Goal: Book appointment/travel/reservation

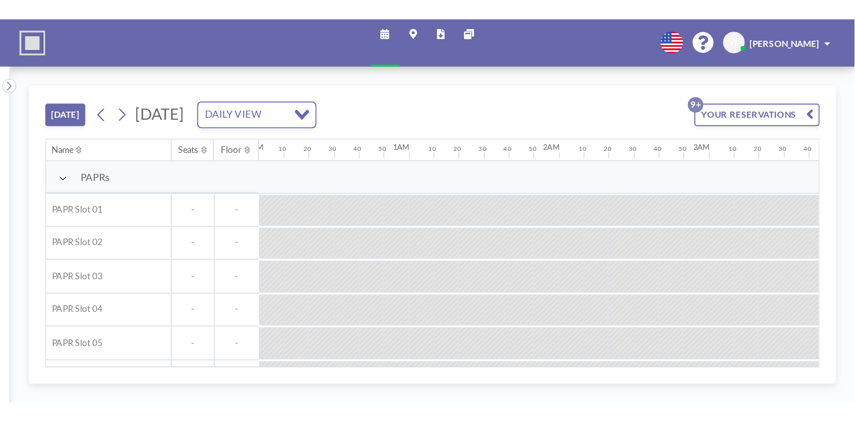
scroll to position [0, 1512]
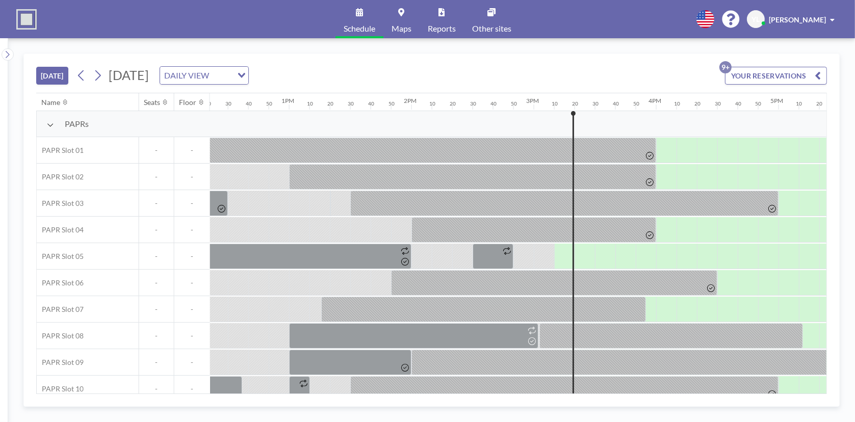
click at [95, 84] on div "[DATE] DAILY VIEW Loading..." at bounding box center [160, 75] width 175 height 18
click at [99, 82] on icon at bounding box center [98, 75] width 10 height 15
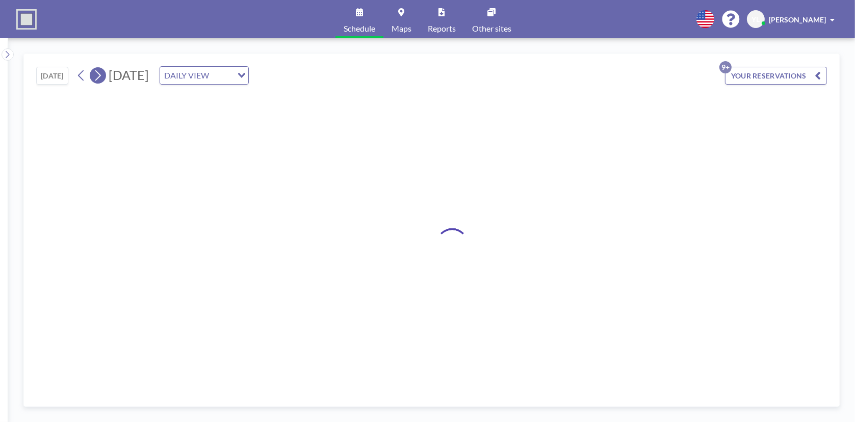
click at [99, 81] on icon at bounding box center [98, 75] width 10 height 15
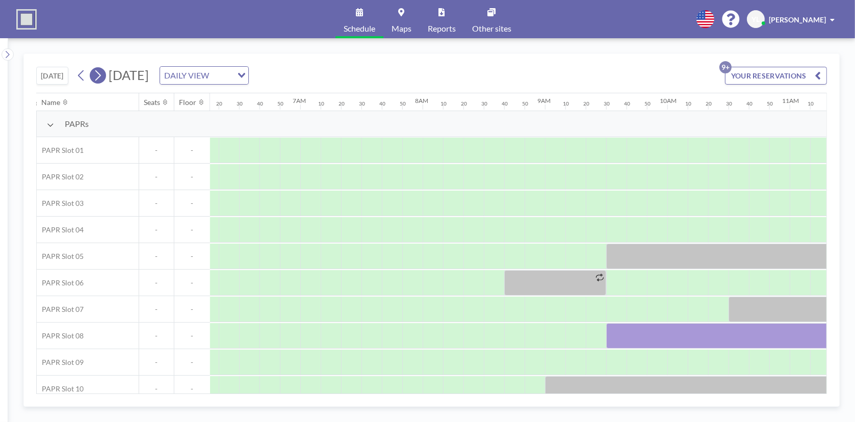
scroll to position [0, 958]
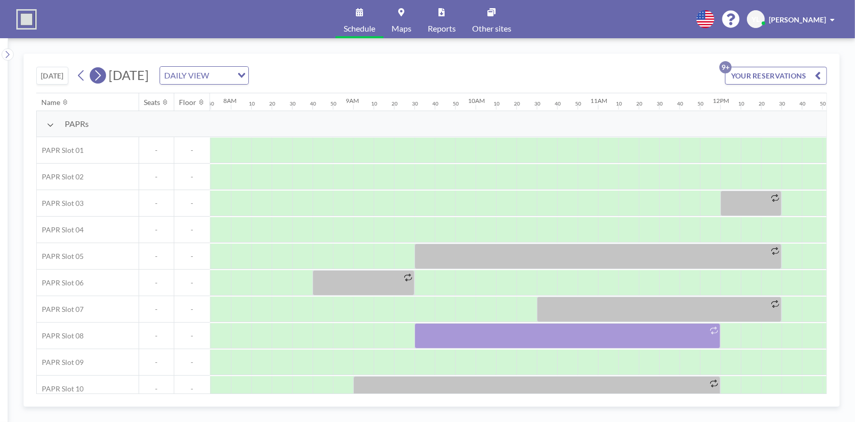
click at [99, 81] on icon at bounding box center [98, 75] width 10 height 15
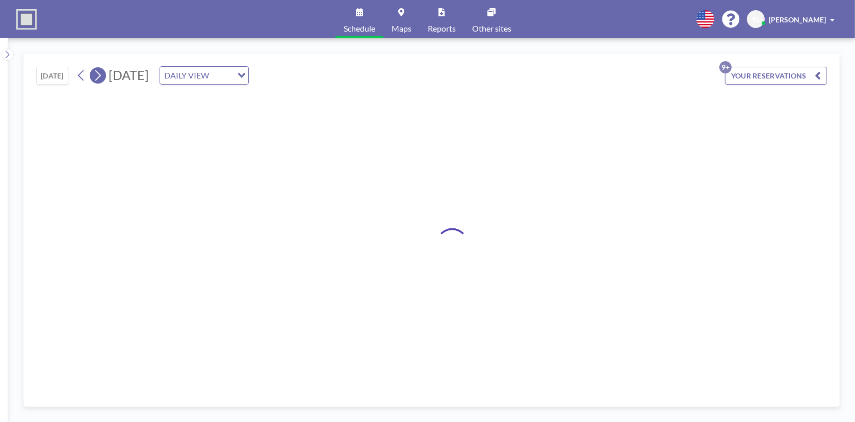
click at [100, 80] on icon at bounding box center [98, 75] width 10 height 15
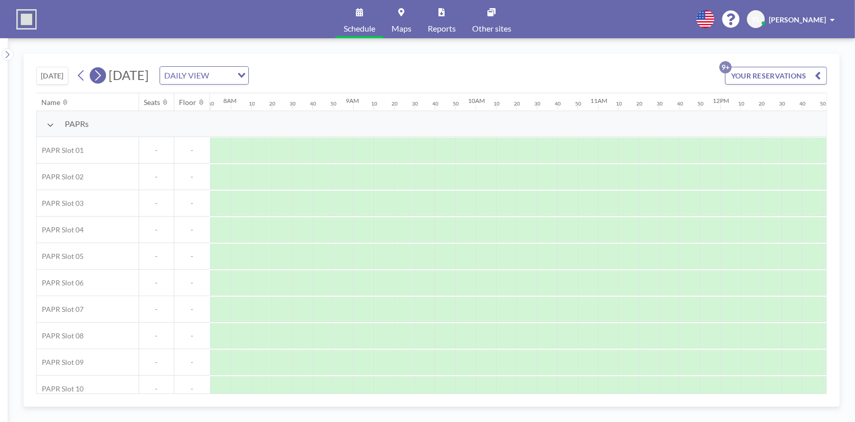
click at [100, 80] on icon at bounding box center [98, 75] width 10 height 15
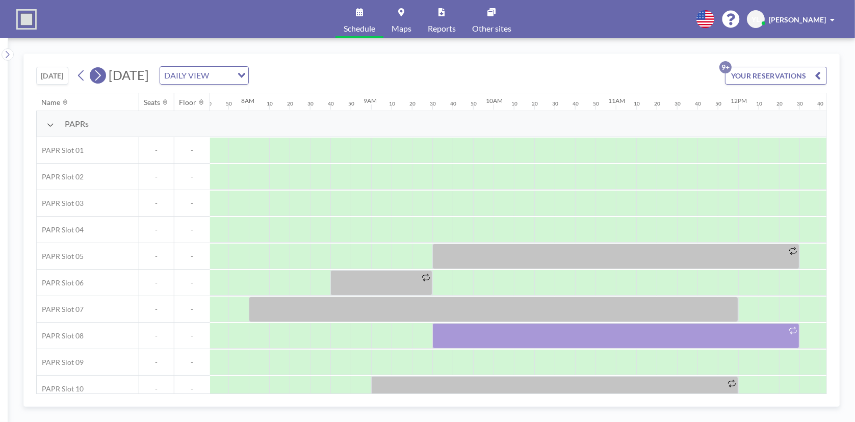
click at [100, 80] on icon at bounding box center [98, 75] width 10 height 15
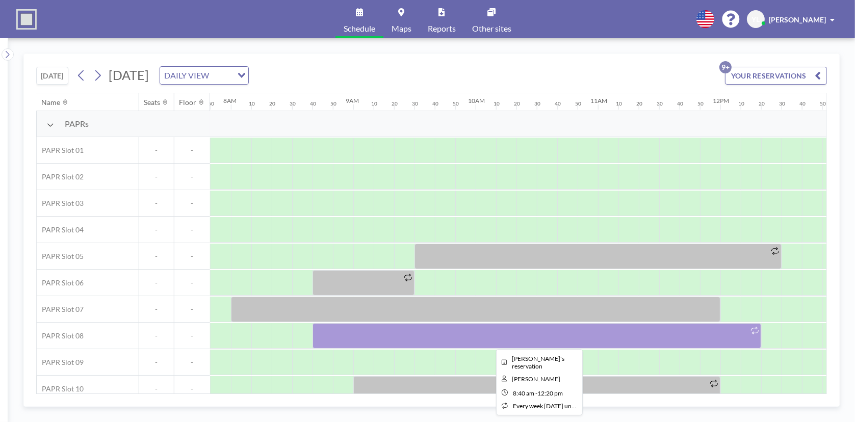
click at [424, 190] on div at bounding box center [537, 336] width 449 height 26
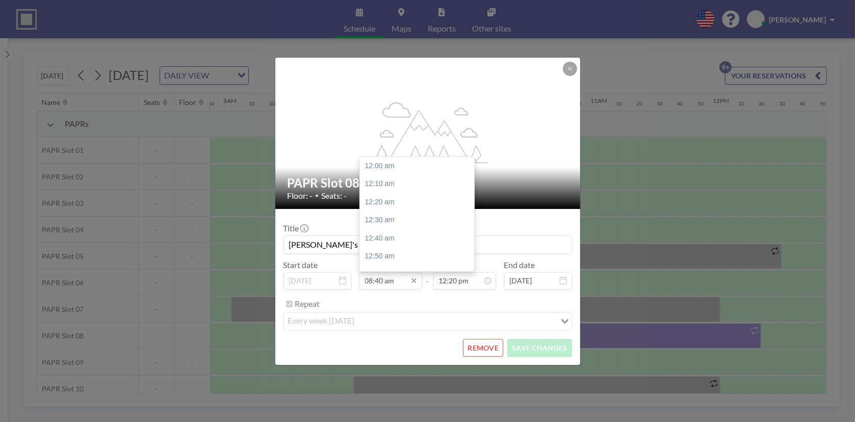
scroll to position [944, 0]
click at [398, 190] on input "08:40 am" at bounding box center [391, 280] width 63 height 17
click at [397, 190] on div "10:30 am" at bounding box center [419, 213] width 119 height 18
type input "10:30 am"
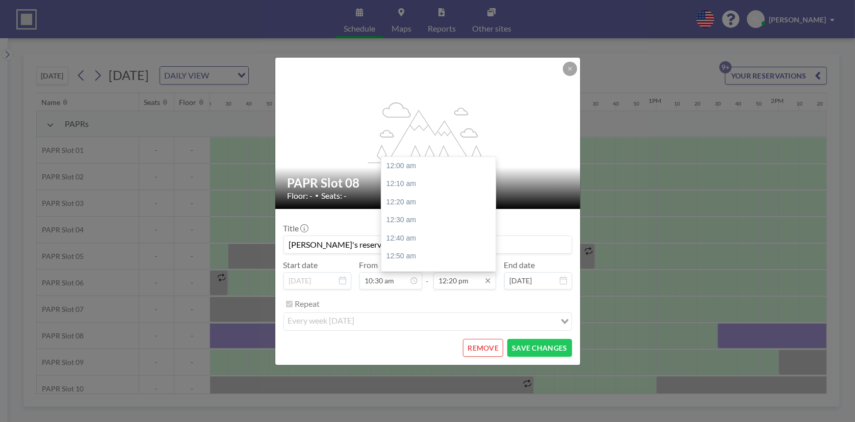
scroll to position [0, 1264]
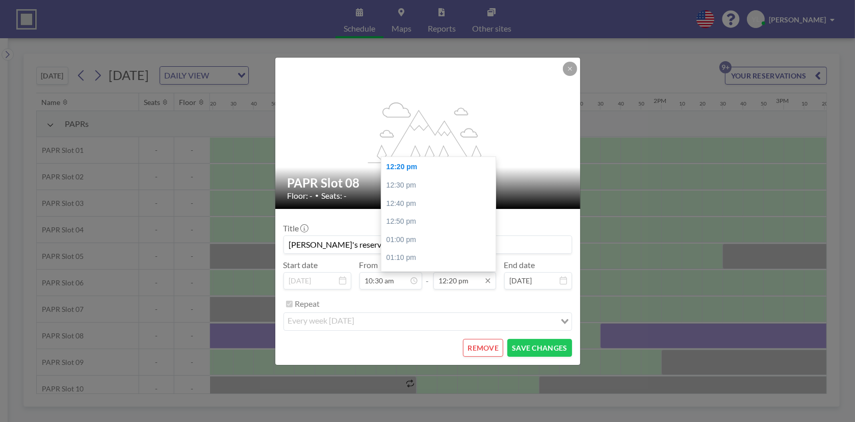
click at [424, 190] on input "12:20 pm" at bounding box center [465, 280] width 63 height 17
click at [424, 190] on div "10:30 am" at bounding box center [441, 223] width 119 height 18
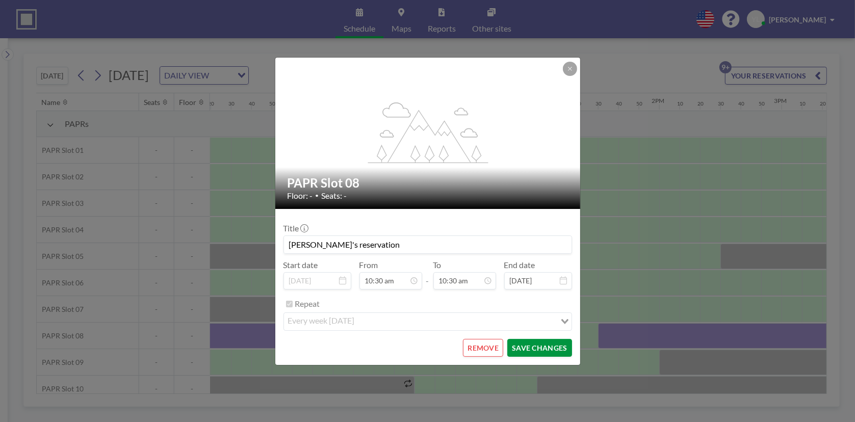
click at [424, 190] on button "SAVE CHANGES" at bounding box center [540, 348] width 64 height 18
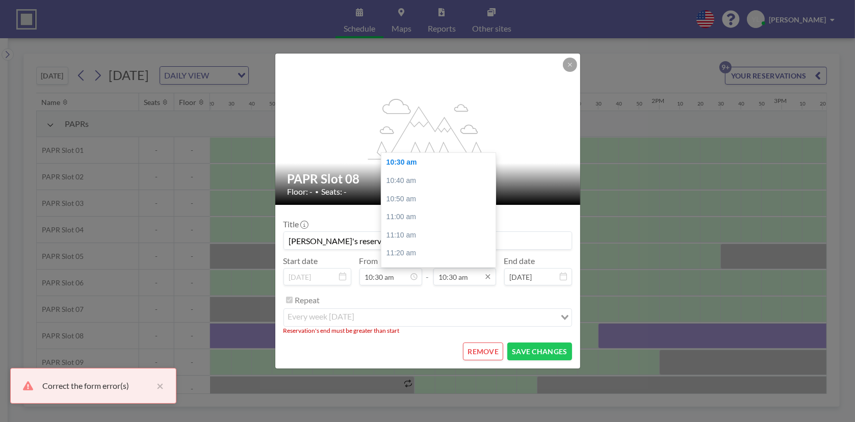
click at [424, 190] on input "10:30 am" at bounding box center [465, 276] width 63 height 17
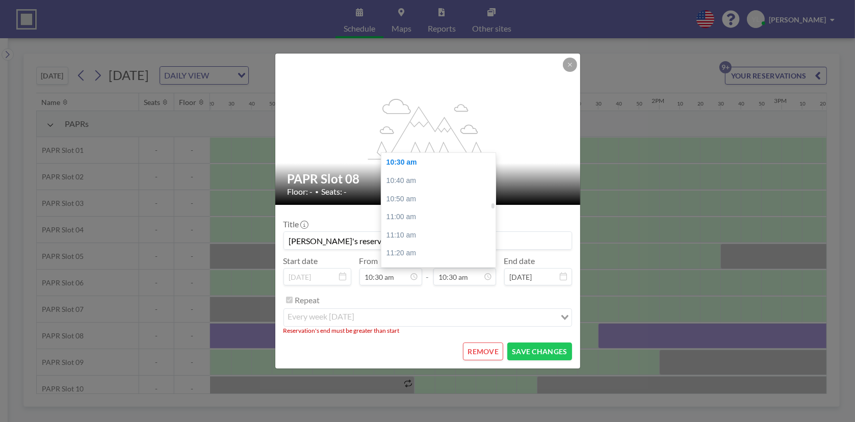
scroll to position [1194, 0]
click at [420, 190] on div "11:20 am" at bounding box center [441, 202] width 119 height 18
type input "11:20 am"
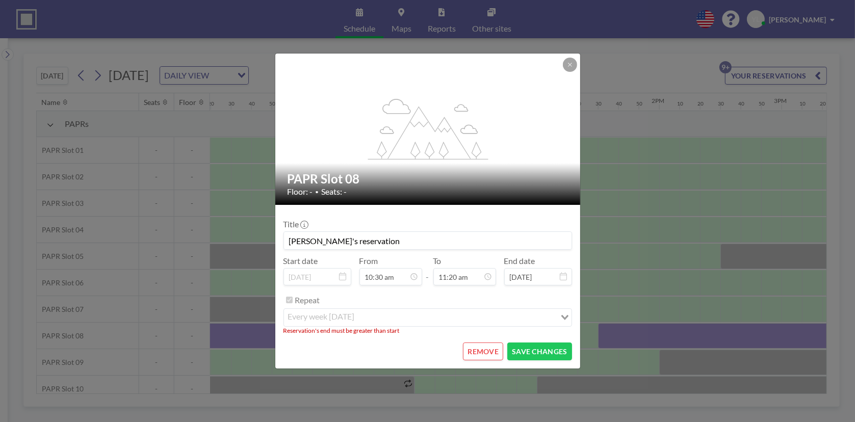
click at [423, 190] on div "REMOVE SAVE CHANGES" at bounding box center [428, 352] width 289 height 18
click at [424, 190] on button "SAVE CHANGES" at bounding box center [540, 352] width 64 height 18
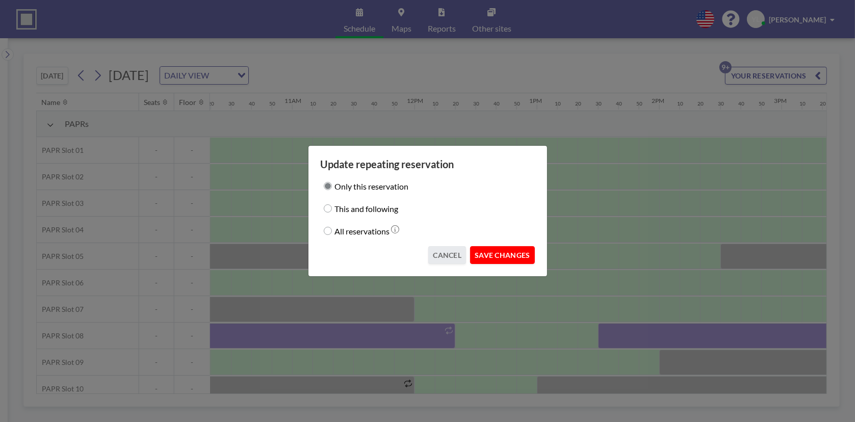
click at [424, 190] on button "SAVE CHANGES" at bounding box center [502, 255] width 64 height 18
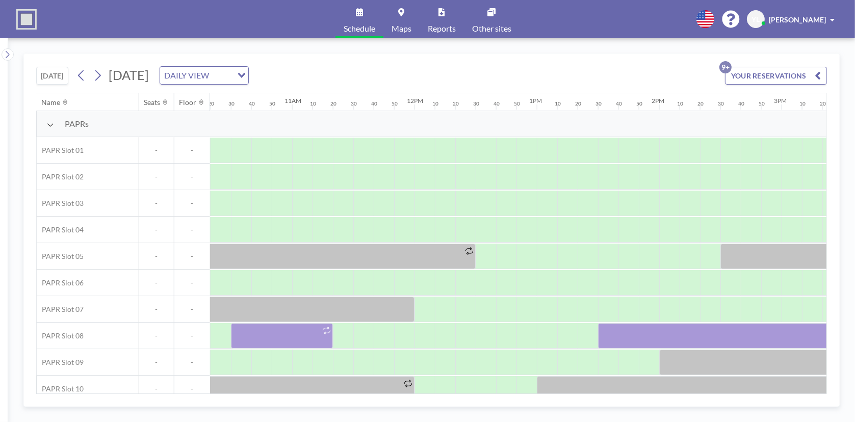
click at [424, 74] on div "[DATE] [DATE] DAILY VIEW Loading... YOUR RESERVATIONS 9+" at bounding box center [431, 73] width 791 height 39
